Goal: Information Seeking & Learning: Learn about a topic

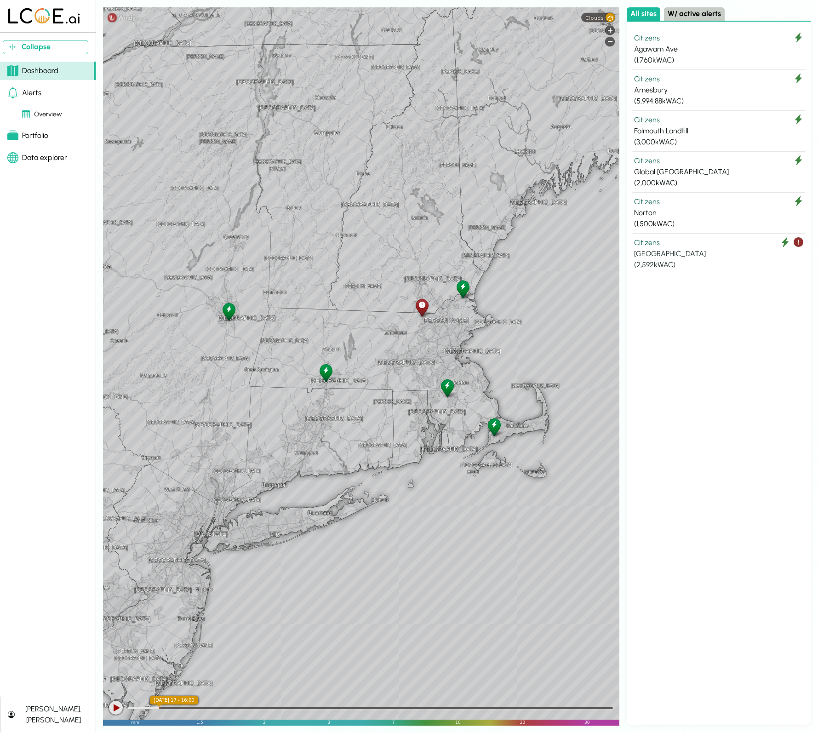
click at [689, 248] on div "[GEOGRAPHIC_DATA]" at bounding box center [718, 253] width 169 height 11
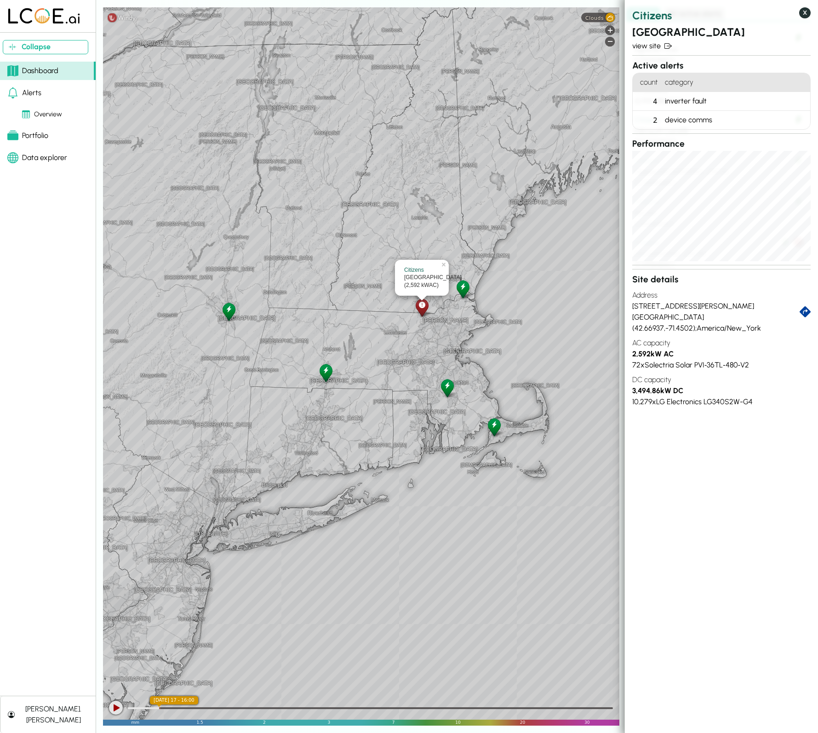
click at [808, 16] on button "X" at bounding box center [804, 12] width 11 height 11
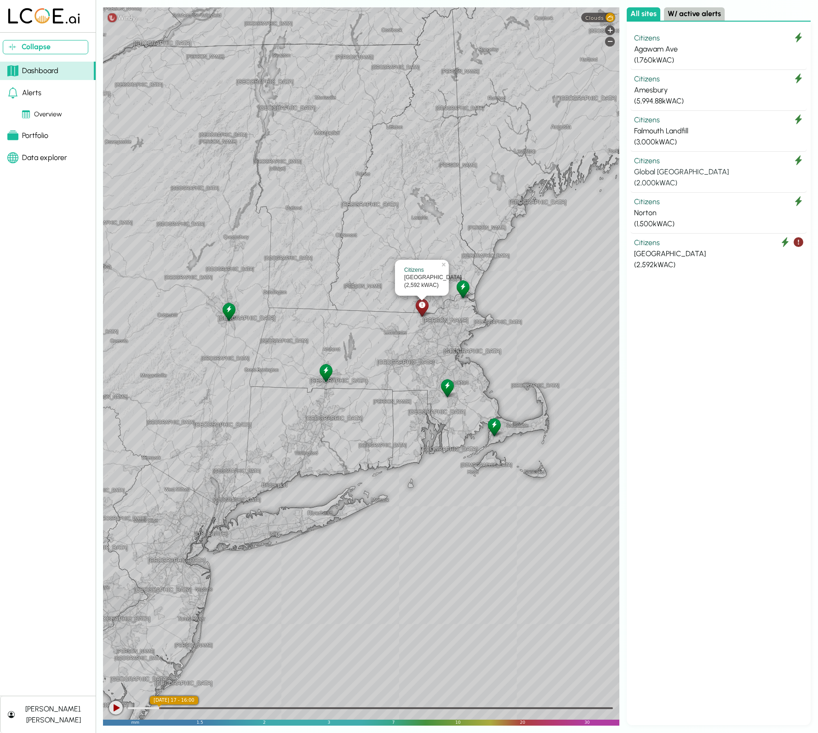
click at [728, 175] on div "Global [GEOGRAPHIC_DATA]" at bounding box center [718, 171] width 169 height 11
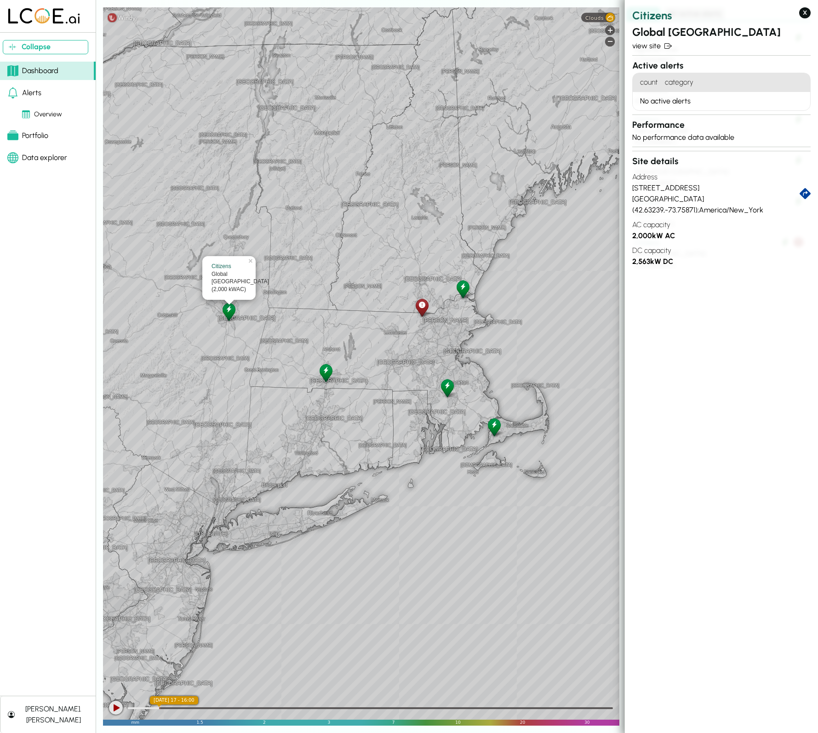
click at [803, 13] on button "X" at bounding box center [804, 12] width 11 height 11
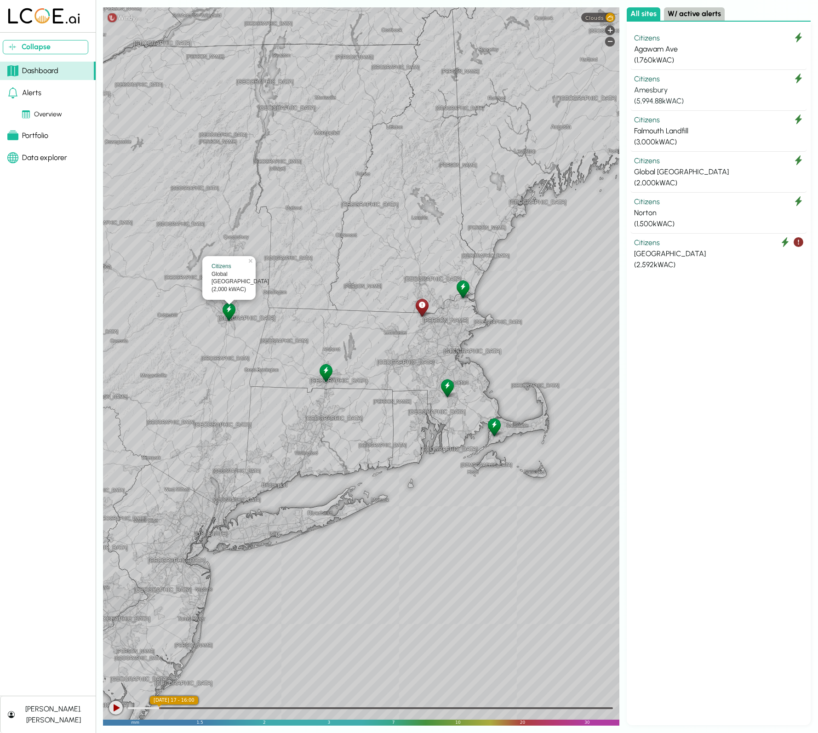
click at [690, 99] on div "( 5,994.88 kWAC)" at bounding box center [718, 101] width 169 height 11
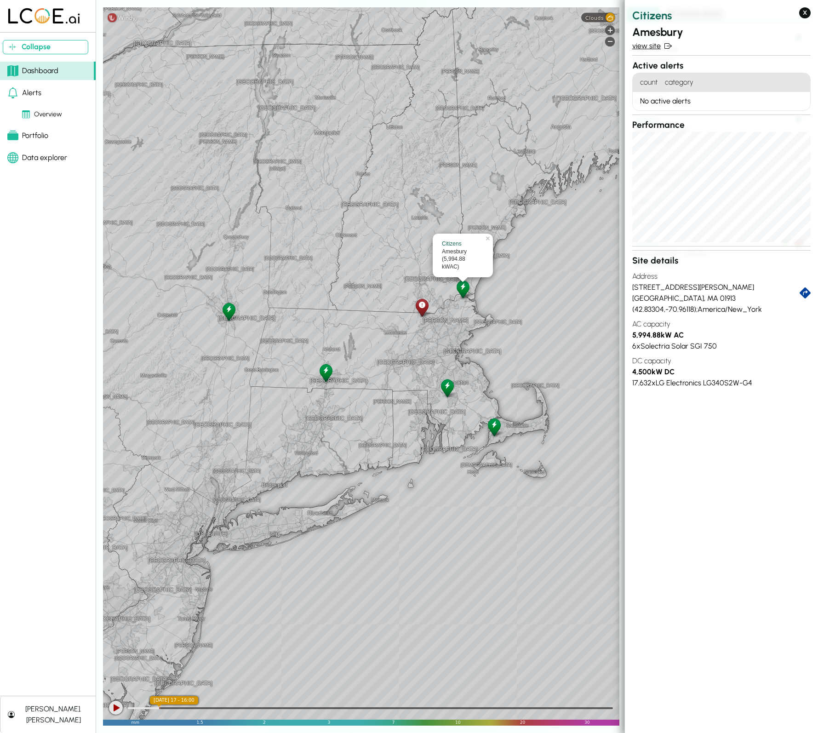
click at [653, 47] on link "view site" at bounding box center [721, 45] width 178 height 11
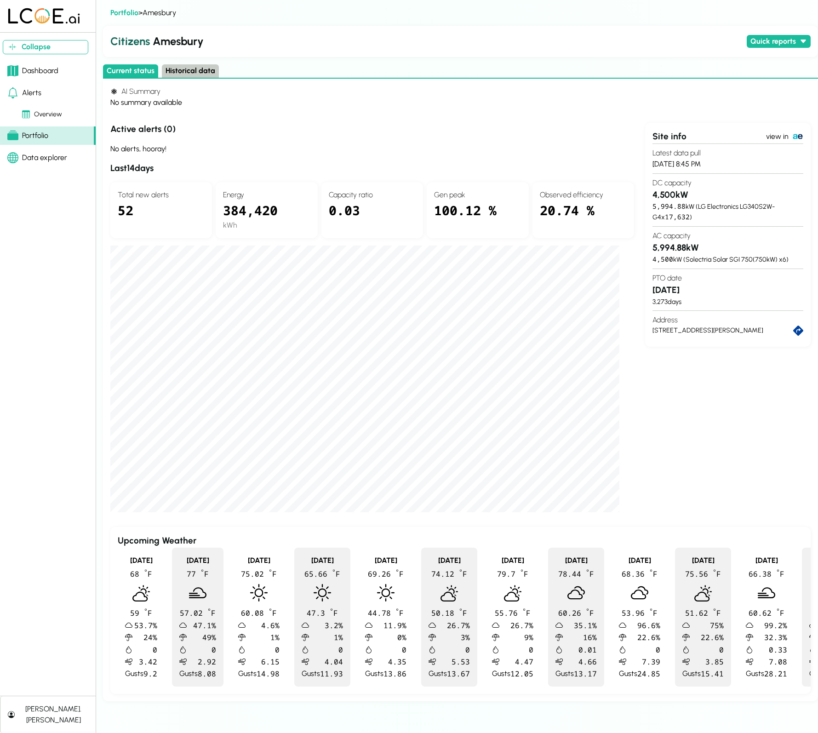
click at [205, 66] on button "Historical data" at bounding box center [190, 70] width 57 height 13
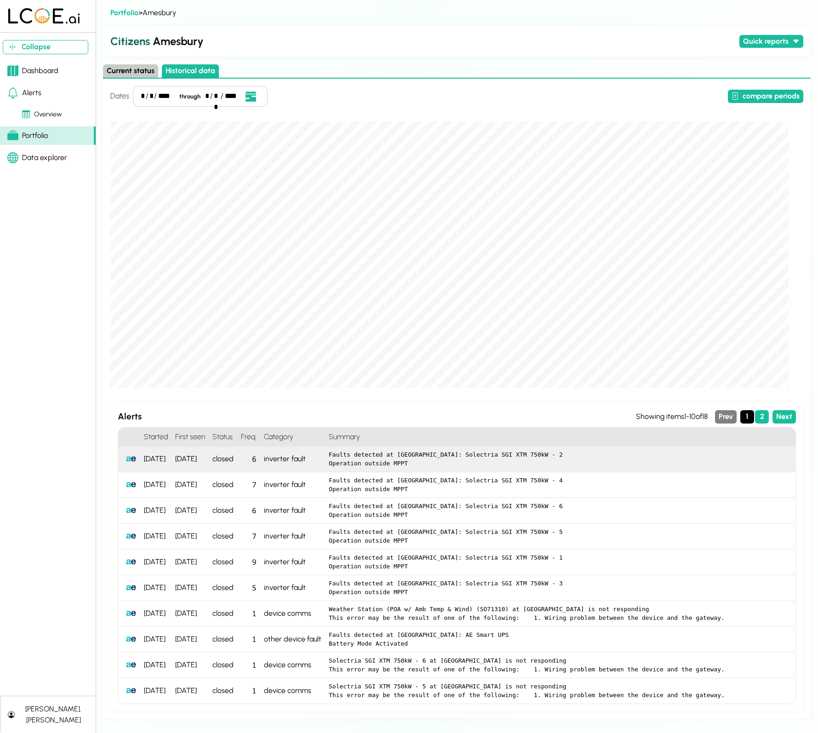
click at [351, 459] on pre "Faults detected at [GEOGRAPHIC_DATA]: Solectria SGI XTM 750kW - 2 Operation out…" at bounding box center [558, 459] width 459 height 18
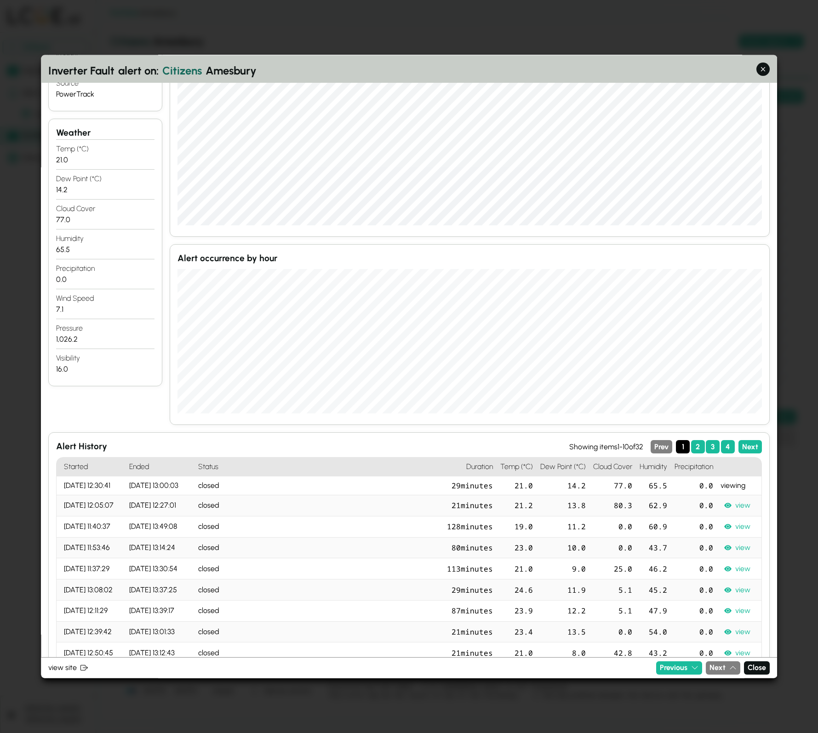
scroll to position [605, 0]
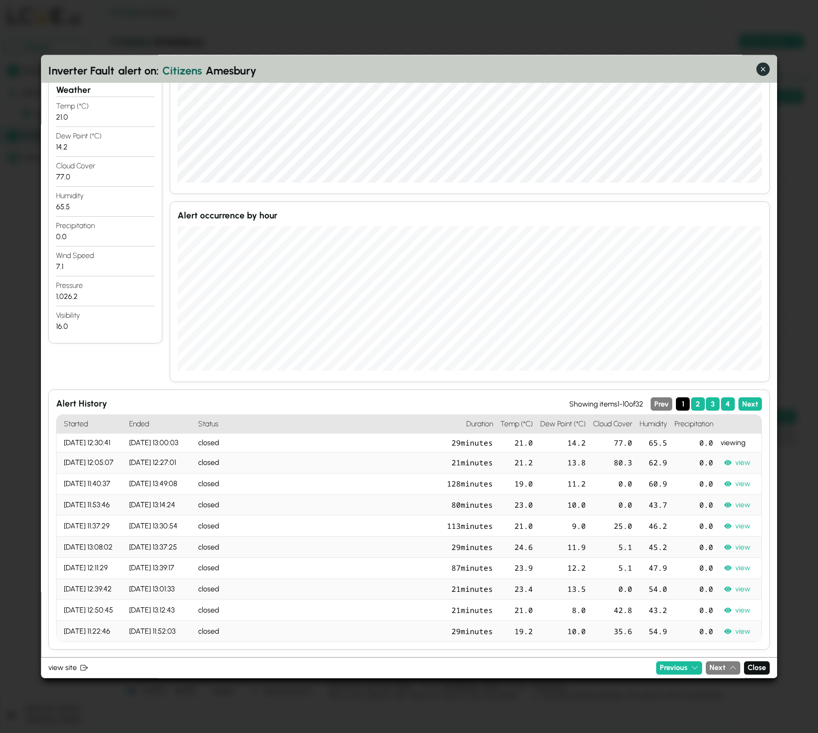
click at [762, 66] on icon "button" at bounding box center [763, 69] width 10 height 10
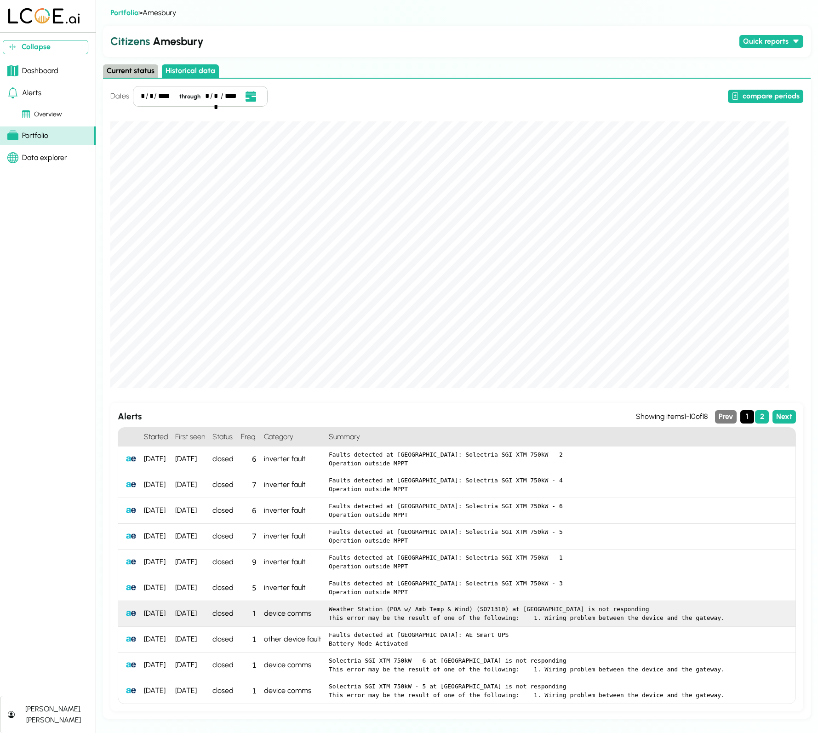
click at [406, 618] on pre "Weather Station (POA w/ Amb Temp & Wind) (SO71310) at [GEOGRAPHIC_DATA] is not …" at bounding box center [558, 613] width 459 height 18
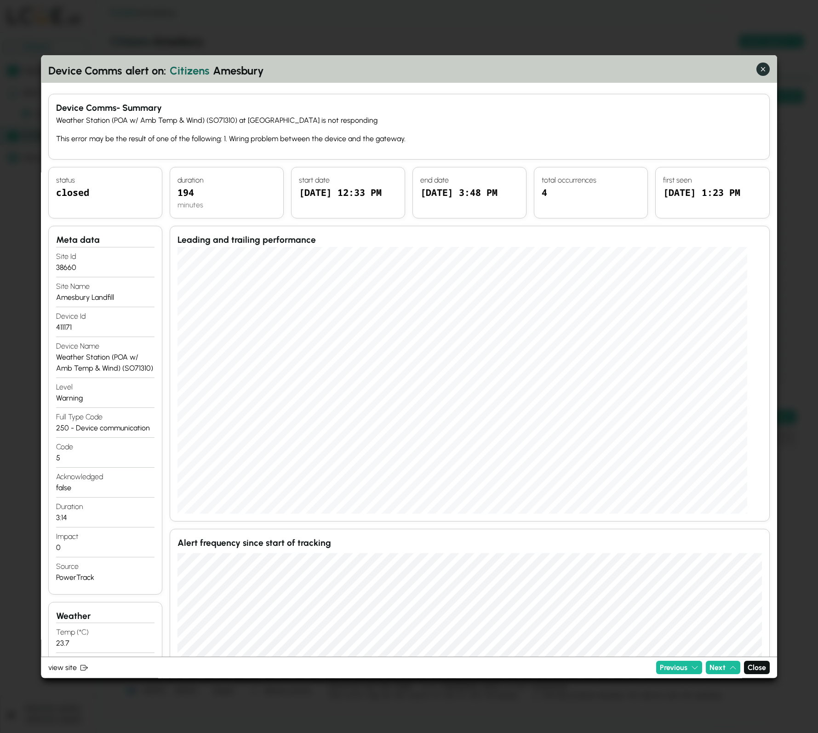
click at [760, 73] on icon "button" at bounding box center [763, 69] width 10 height 10
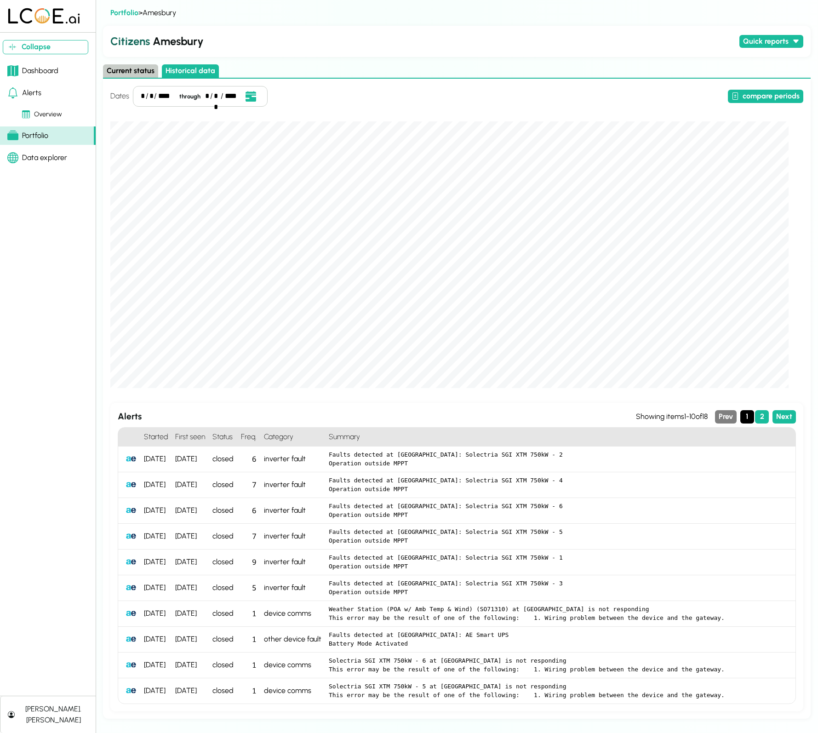
click at [36, 136] on div "Portfolio" at bounding box center [27, 135] width 41 height 11
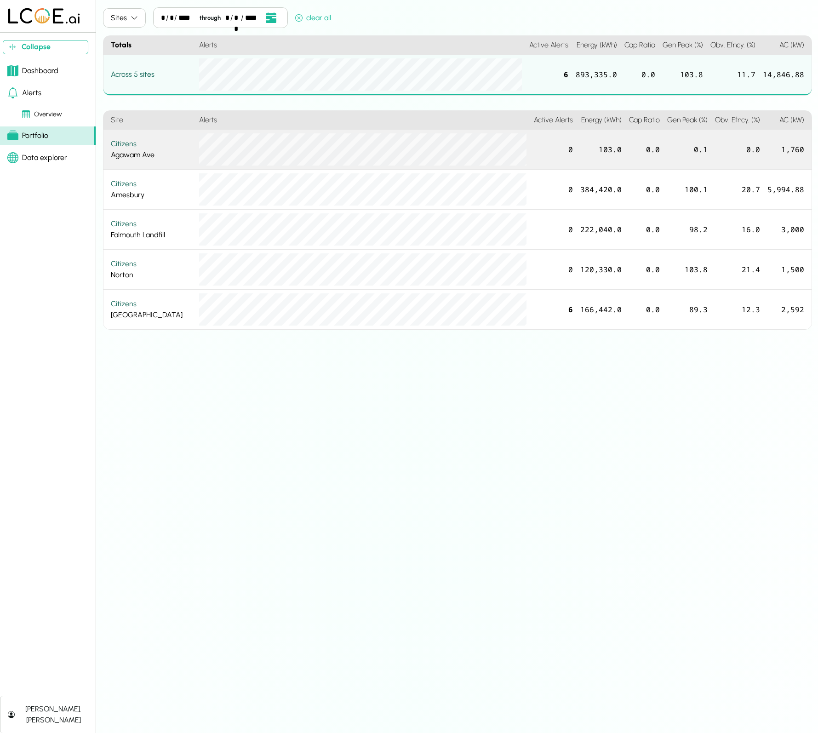
click at [137, 142] on div "Citizens" at bounding box center [151, 143] width 81 height 11
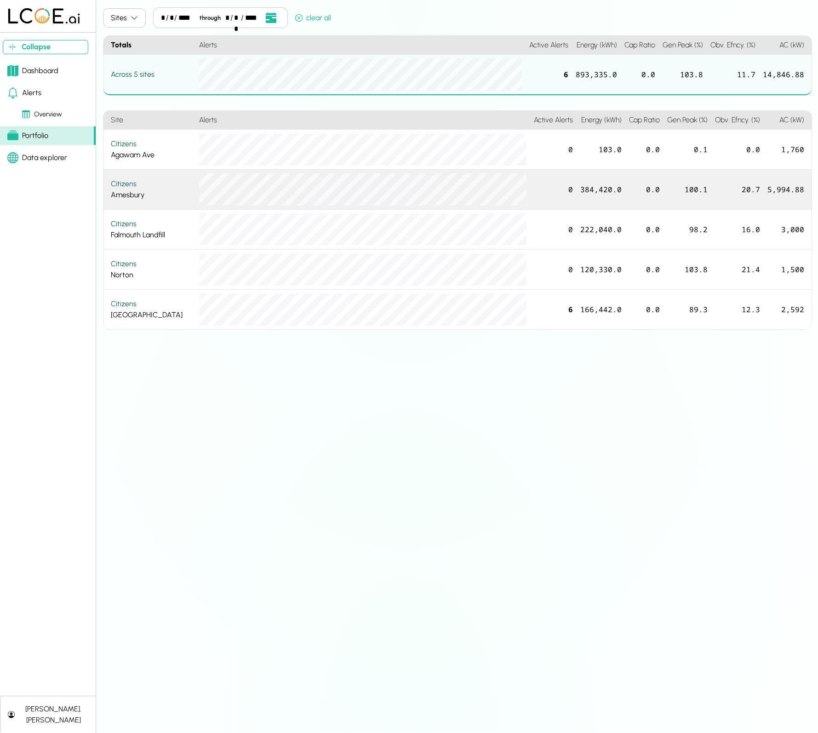
click at [123, 185] on div "Citizens" at bounding box center [151, 183] width 81 height 11
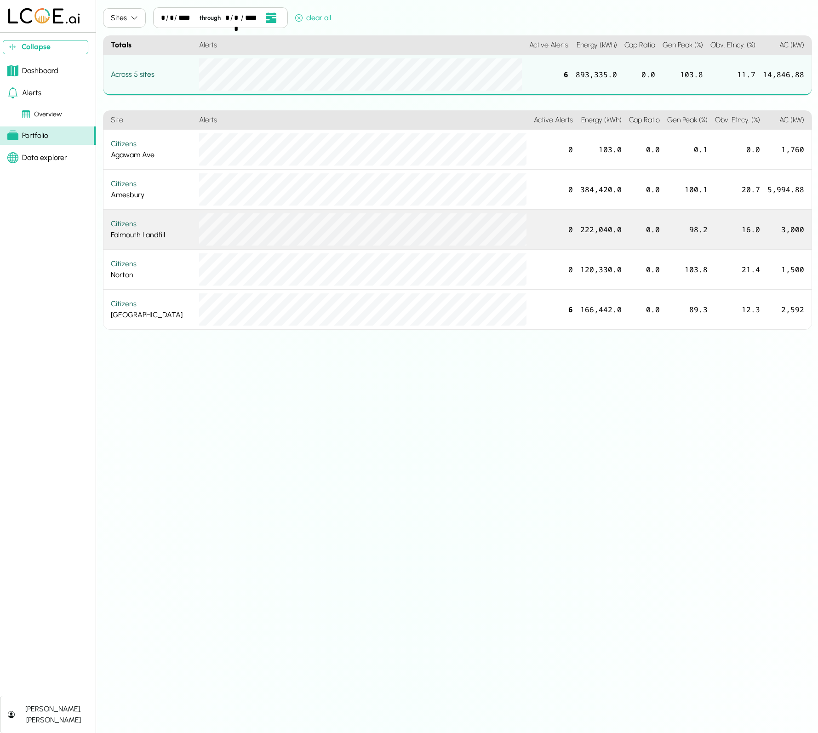
click at [137, 234] on div "Citizens Falmouth Landfill" at bounding box center [151, 229] width 81 height 22
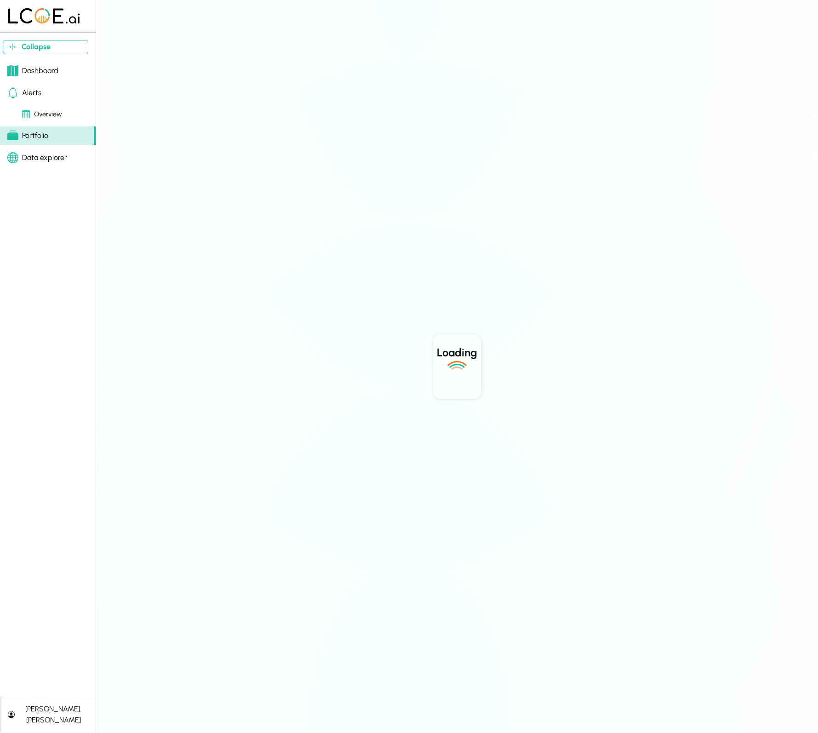
click at [50, 157] on div "Data explorer" at bounding box center [37, 157] width 60 height 11
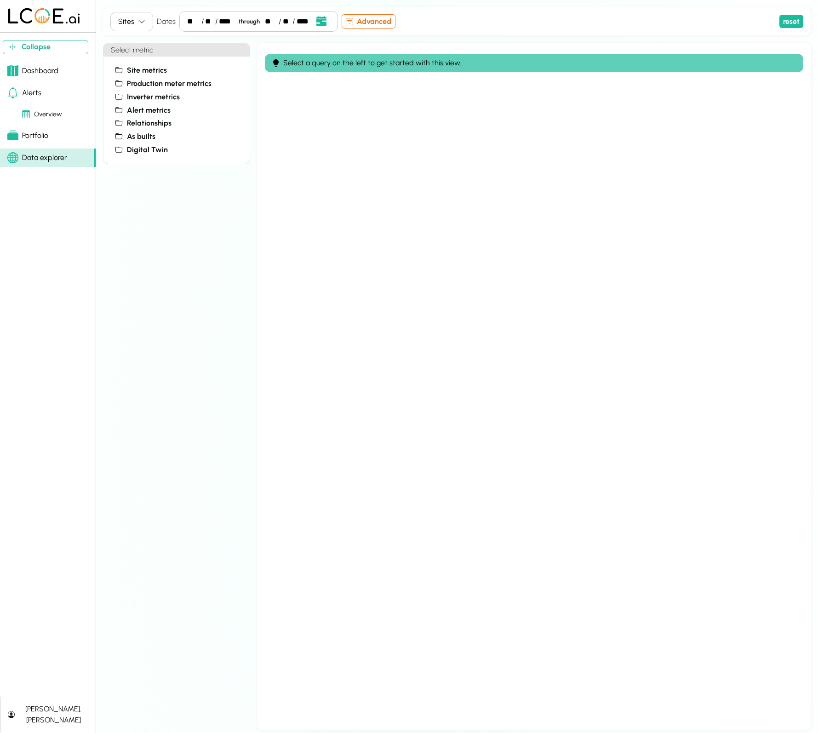
click at [42, 131] on div "Portfolio" at bounding box center [27, 135] width 41 height 11
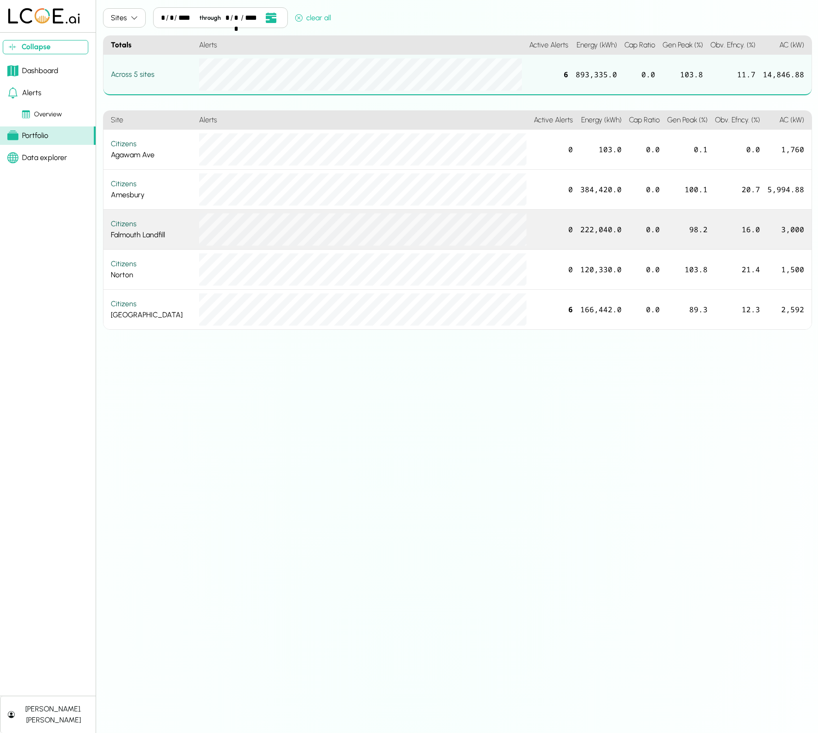
click at [172, 238] on div "Citizens Falmouth Landfill" at bounding box center [151, 229] width 81 height 22
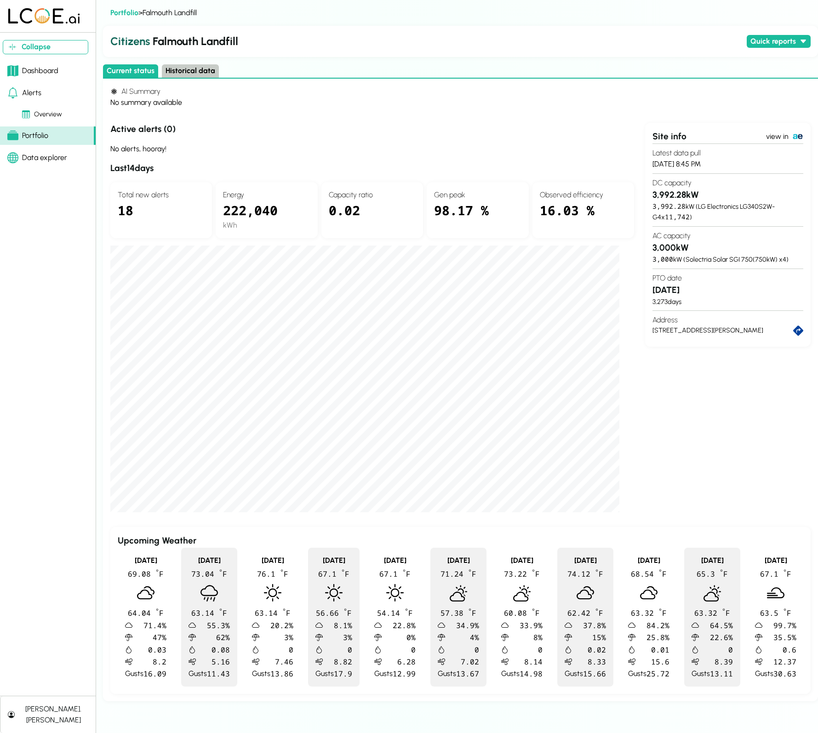
click at [45, 135] on div "Portfolio" at bounding box center [27, 135] width 41 height 11
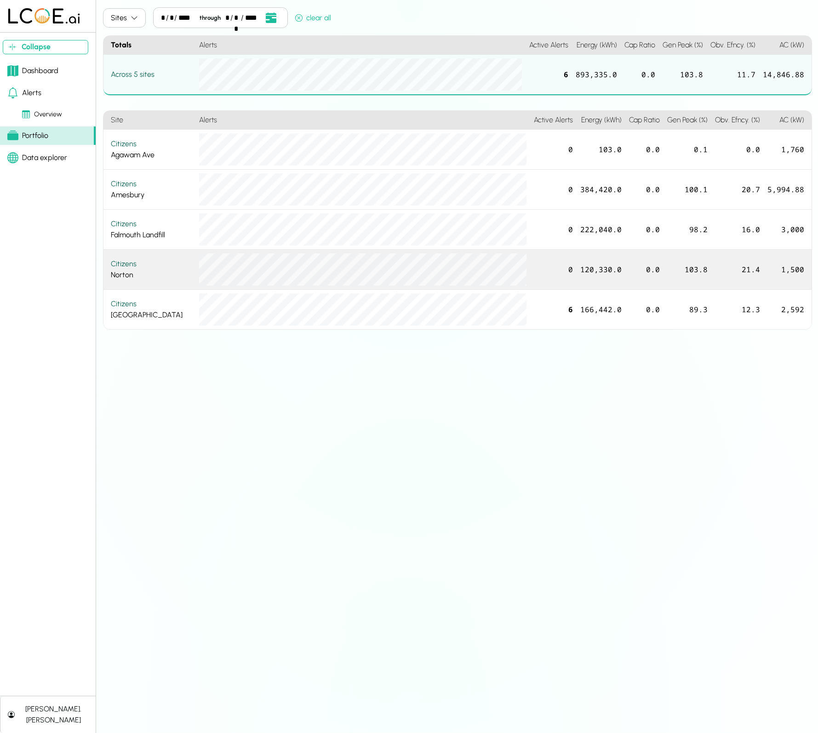
click at [128, 266] on div "Citizens" at bounding box center [151, 263] width 81 height 11
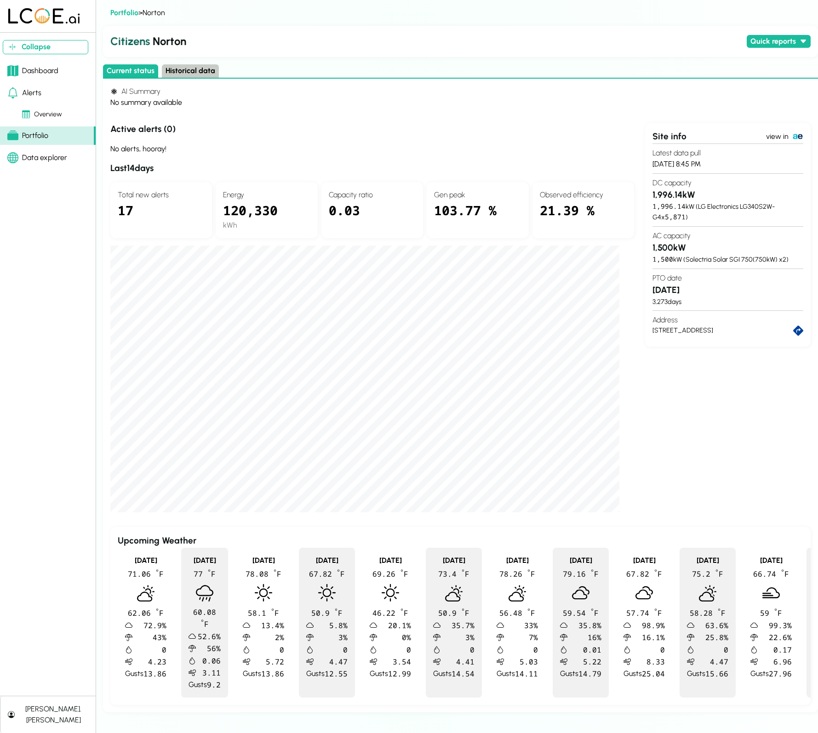
click at [53, 131] on link "Portfolio" at bounding box center [48, 135] width 96 height 18
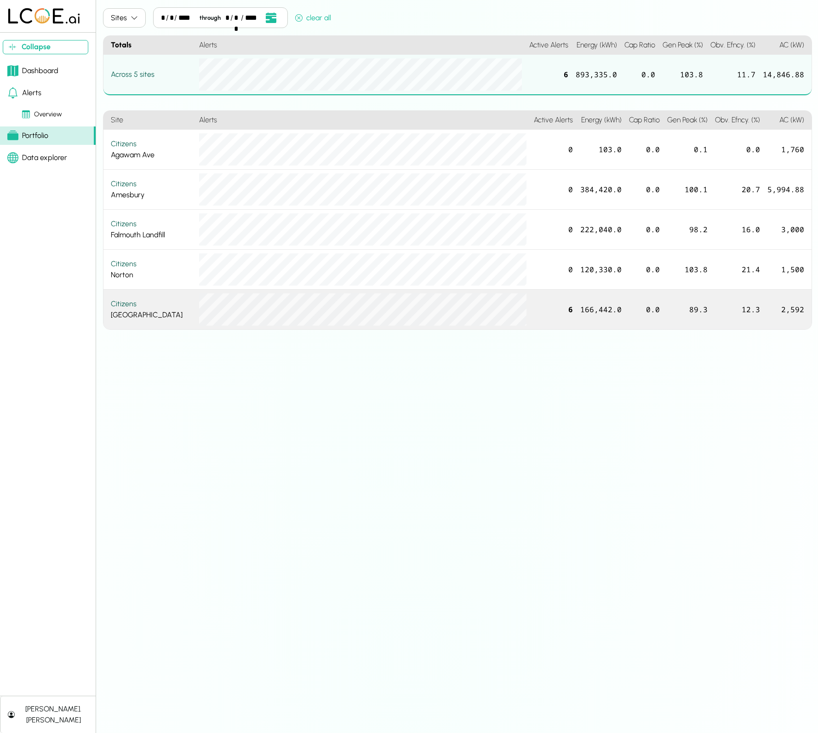
click at [138, 308] on div "Citizens" at bounding box center [151, 303] width 81 height 11
